Goal: Task Accomplishment & Management: Use online tool/utility

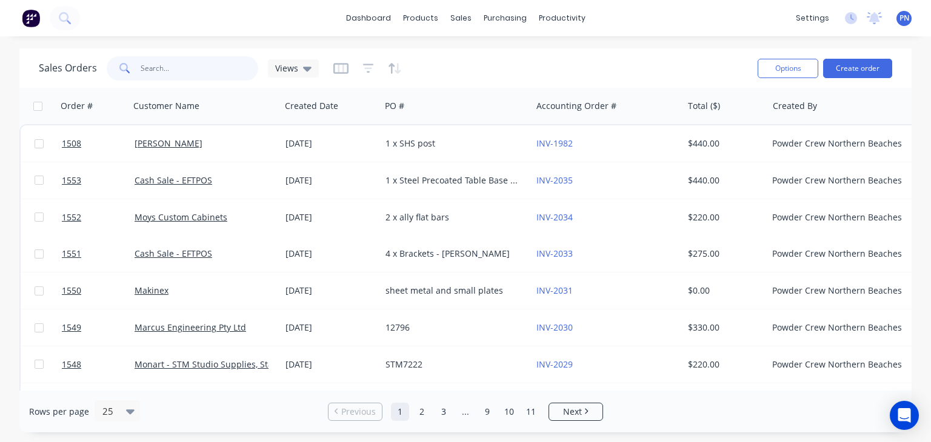
click at [233, 66] on input "text" at bounding box center [200, 68] width 118 height 24
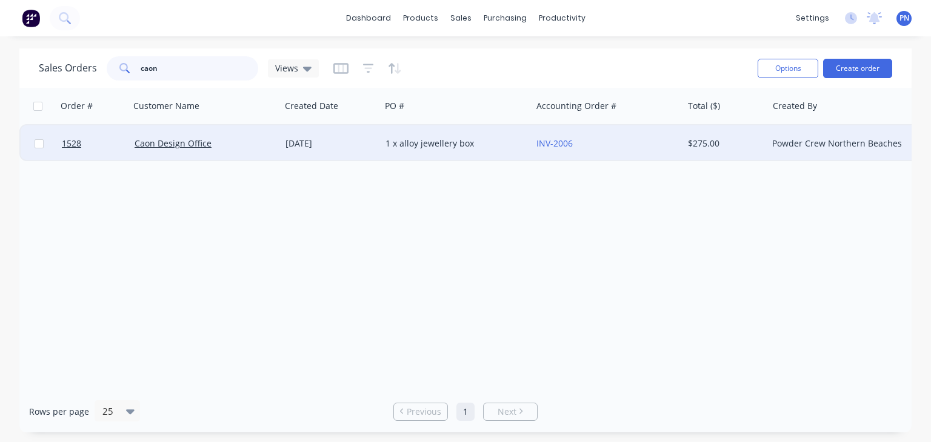
type input "caon"
click at [265, 139] on div "Caon Design Office" at bounding box center [202, 144] width 135 height 12
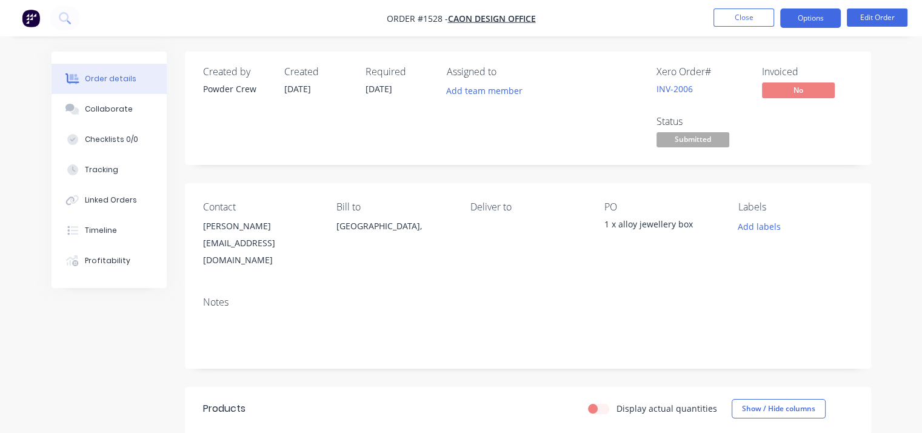
click at [802, 22] on button "Options" at bounding box center [810, 17] width 61 height 19
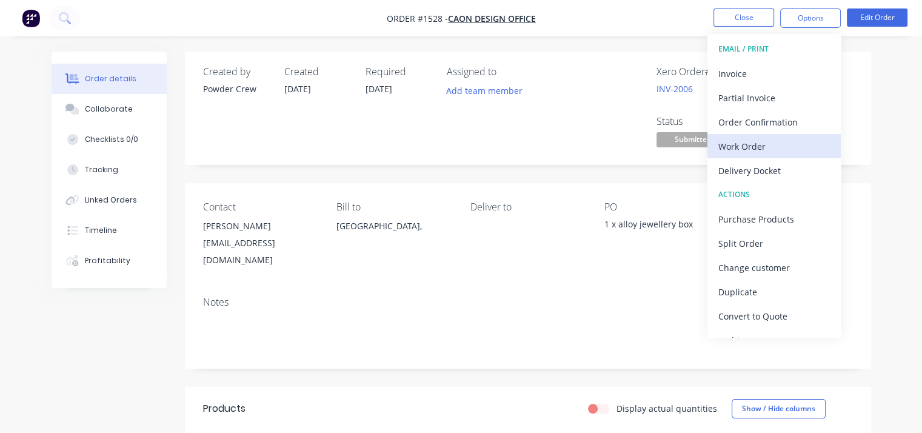
click at [783, 141] on div "Work Order" at bounding box center [773, 147] width 111 height 18
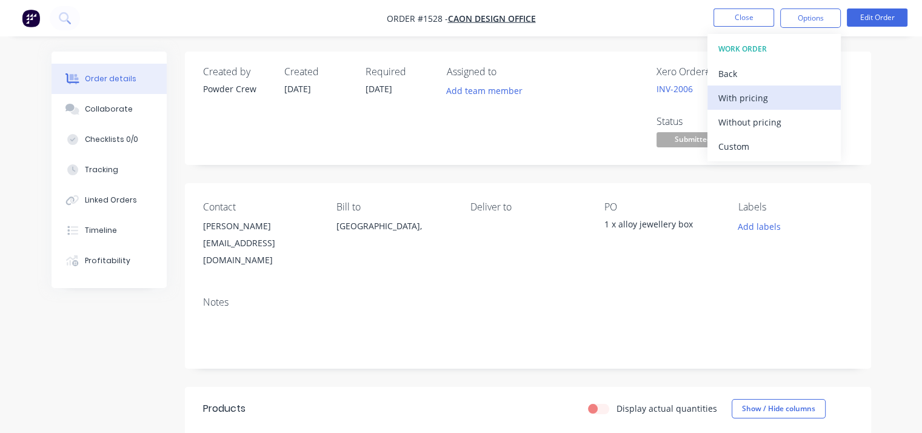
click at [779, 98] on div "With pricing" at bounding box center [773, 98] width 111 height 18
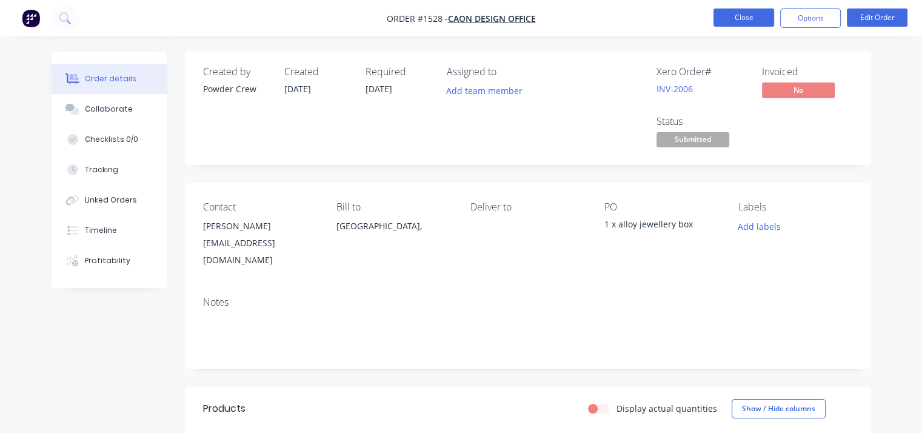
click at [751, 16] on button "Close" at bounding box center [743, 17] width 61 height 18
